Goal: Task Accomplishment & Management: Manage account settings

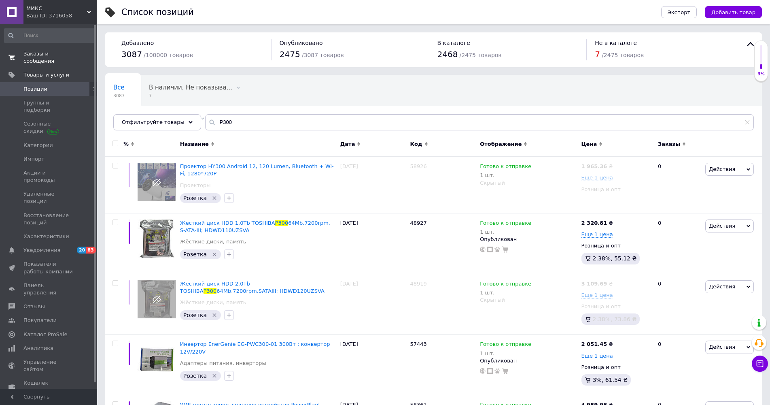
click at [59, 52] on span "Заказы и сообщения" at bounding box center [48, 57] width 51 height 15
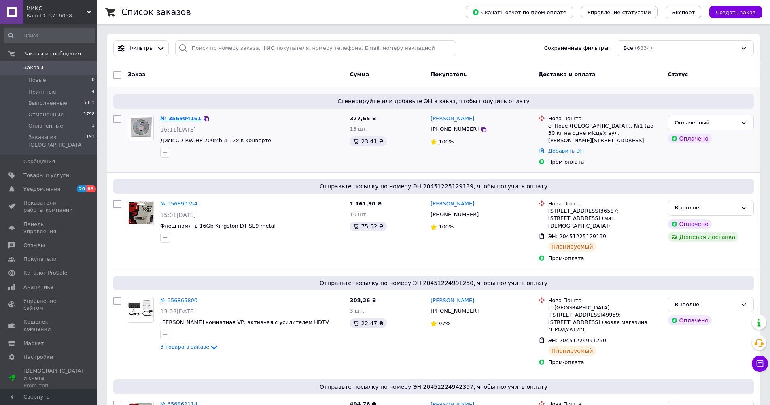
click at [184, 121] on link "№ 356904161" at bounding box center [180, 118] width 41 height 6
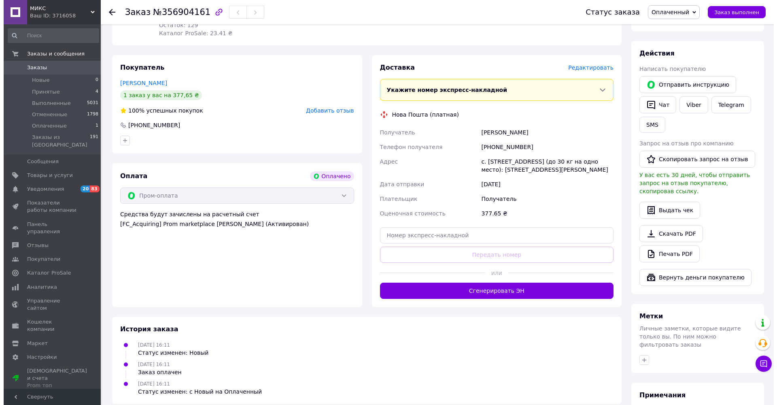
scroll to position [131, 0]
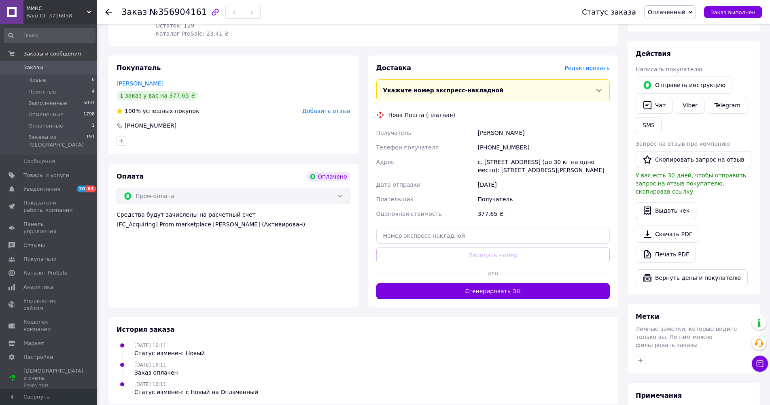
click at [572, 71] on span "Редактировать" at bounding box center [586, 68] width 45 height 6
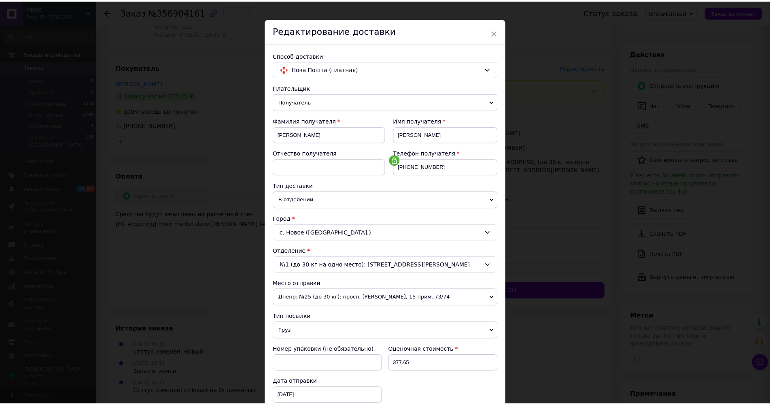
scroll to position [0, 0]
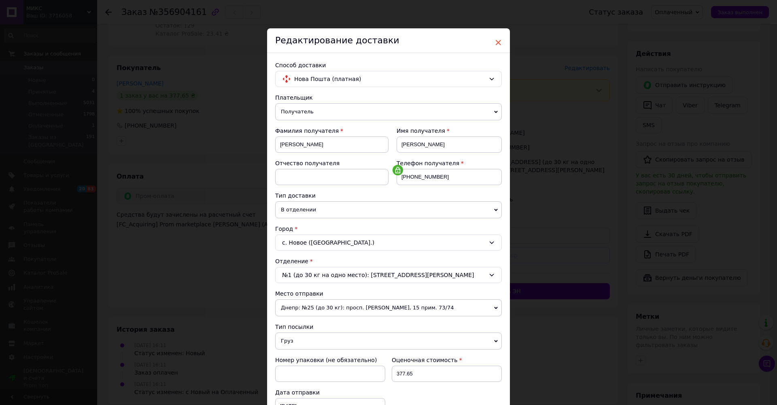
click at [494, 45] on span "×" at bounding box center [497, 43] width 7 height 14
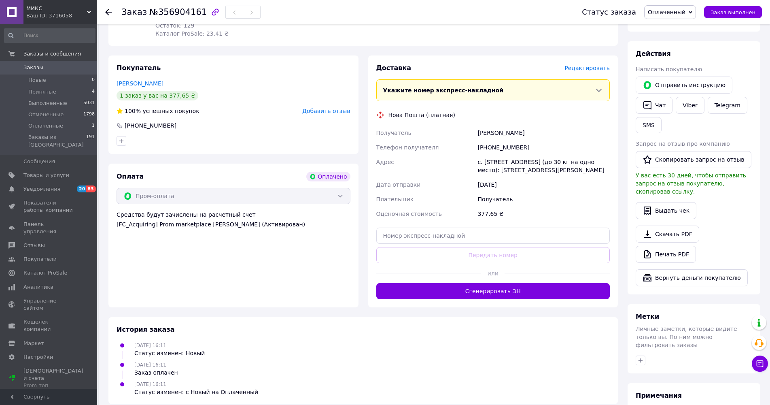
click at [489, 299] on button "Сгенерировать ЭН" at bounding box center [493, 291] width 234 height 16
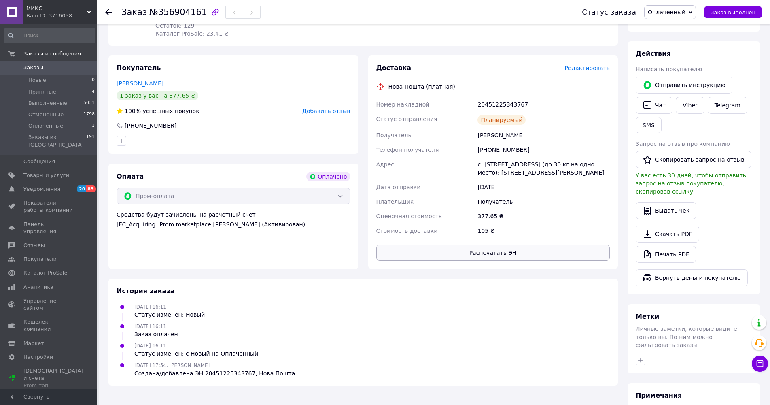
click at [478, 261] on button "Распечатать ЭН" at bounding box center [493, 252] width 234 height 16
click at [739, 14] on span "Заказ выполнен" at bounding box center [732, 12] width 45 height 6
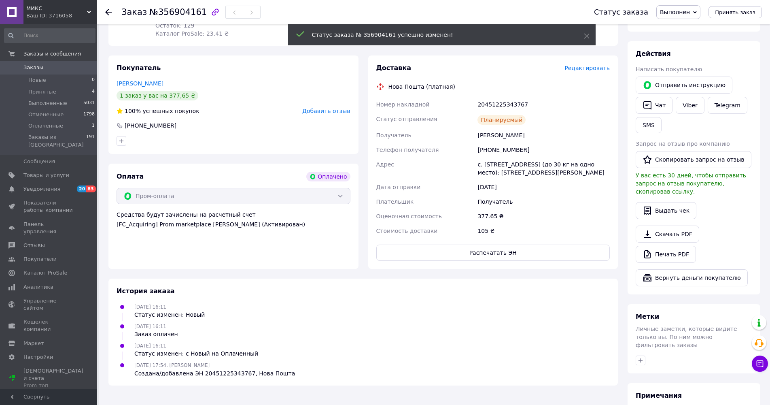
click at [59, 66] on span "Заказы" at bounding box center [48, 67] width 51 height 7
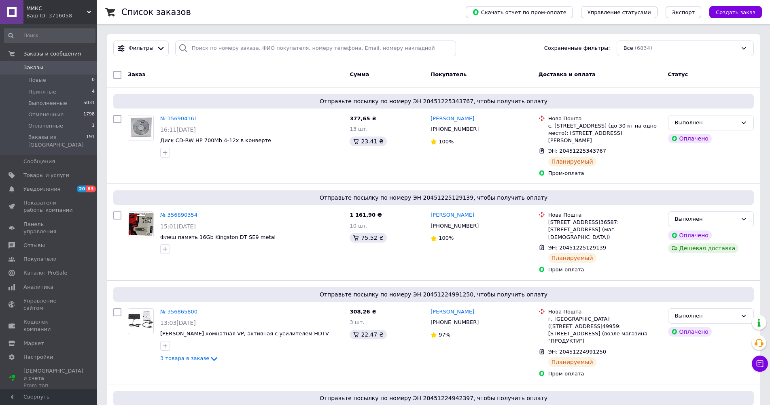
click at [42, 69] on span "Заказы" at bounding box center [48, 67] width 51 height 7
click at [50, 172] on span "Товары и услуги" at bounding box center [46, 175] width 46 height 7
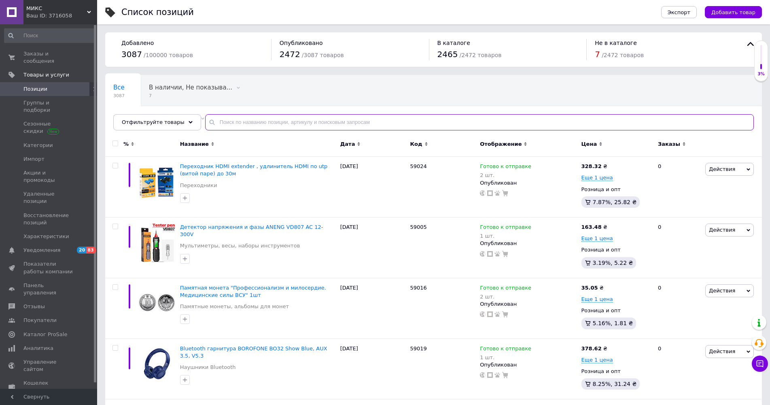
click at [235, 129] on input "text" at bounding box center [479, 122] width 549 height 16
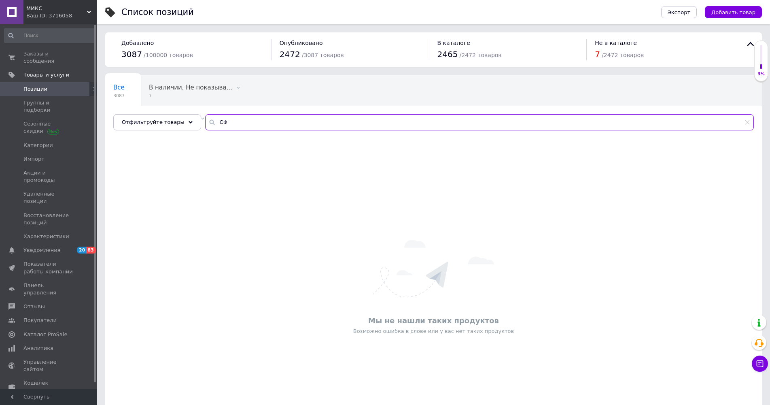
type input "С"
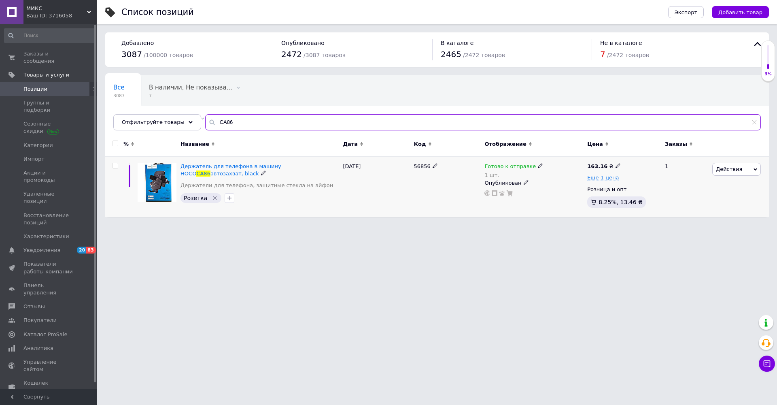
type input "CA86"
click at [752, 170] on span "Действия" at bounding box center [736, 169] width 49 height 13
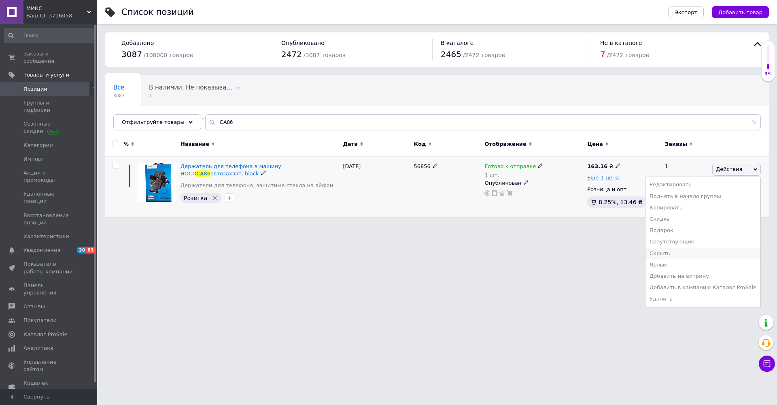
click at [677, 257] on li "Скрыть" at bounding box center [702, 253] width 115 height 11
